Goal: Transaction & Acquisition: Purchase product/service

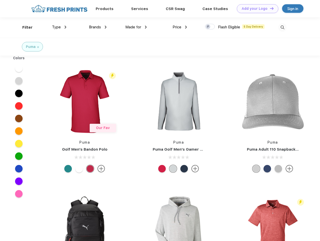
click at [256, 9] on link "Add your Logo Design Tool" at bounding box center [257, 8] width 41 height 9
click at [0, 0] on div "Design Tool" at bounding box center [0, 0] width 0 height 0
click at [269, 8] on link "Add your Logo Design Tool" at bounding box center [257, 8] width 41 height 9
click at [24, 27] on div "Filter" at bounding box center [27, 28] width 10 height 6
click at [59, 27] on span "Type" at bounding box center [56, 27] width 9 height 5
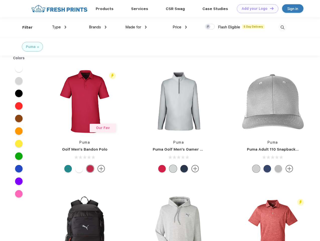
click at [98, 27] on span "Brands" at bounding box center [95, 27] width 12 height 5
click at [136, 27] on span "Made for" at bounding box center [133, 27] width 16 height 5
click at [180, 27] on span "Price" at bounding box center [176, 27] width 9 height 5
click at [210, 27] on div at bounding box center [210, 27] width 10 height 6
click at [208, 27] on input "checkbox" at bounding box center [206, 25] width 3 height 3
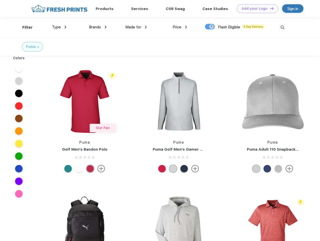
click at [282, 27] on img at bounding box center [282, 27] width 8 height 8
